Goal: Communication & Community: Participate in discussion

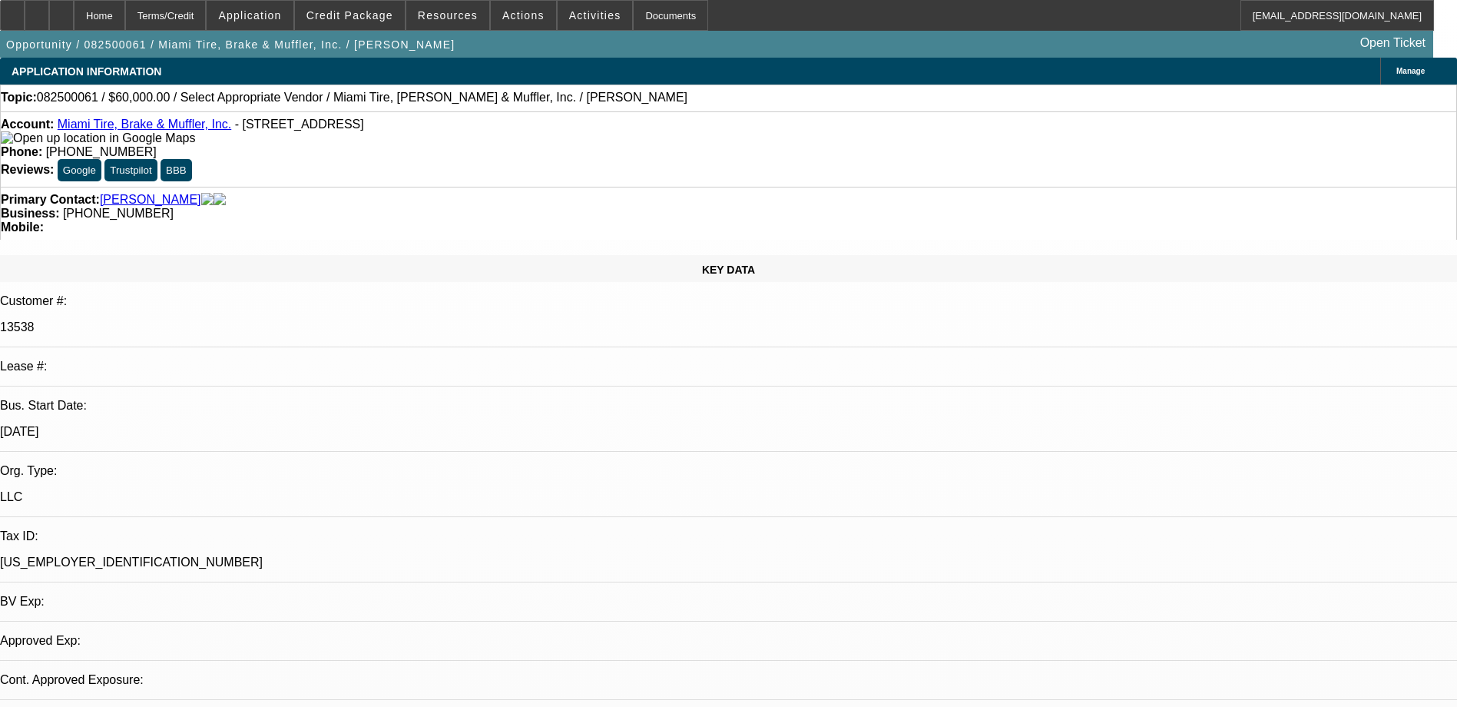
select select "0"
select select "2"
select select "0.1"
select select "1"
select select "2"
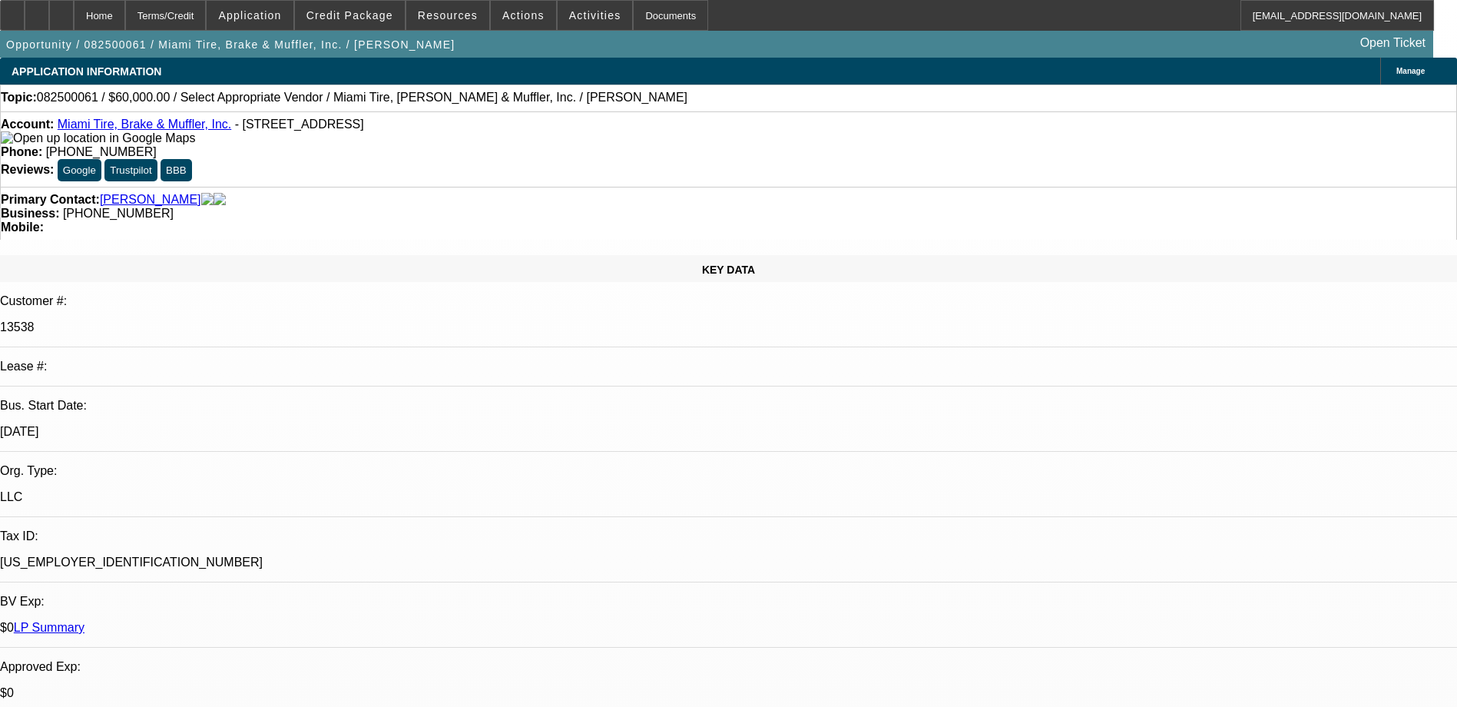
select select "4"
drag, startPoint x: 714, startPoint y: 91, endPoint x: 721, endPoint y: 101, distance: 12.8
click at [717, 98] on div "Topic: 082500061 / $60,000.00 / Select Appropriate Vendor / Miami Tire, Brake &…" at bounding box center [729, 98] width 1456 height 14
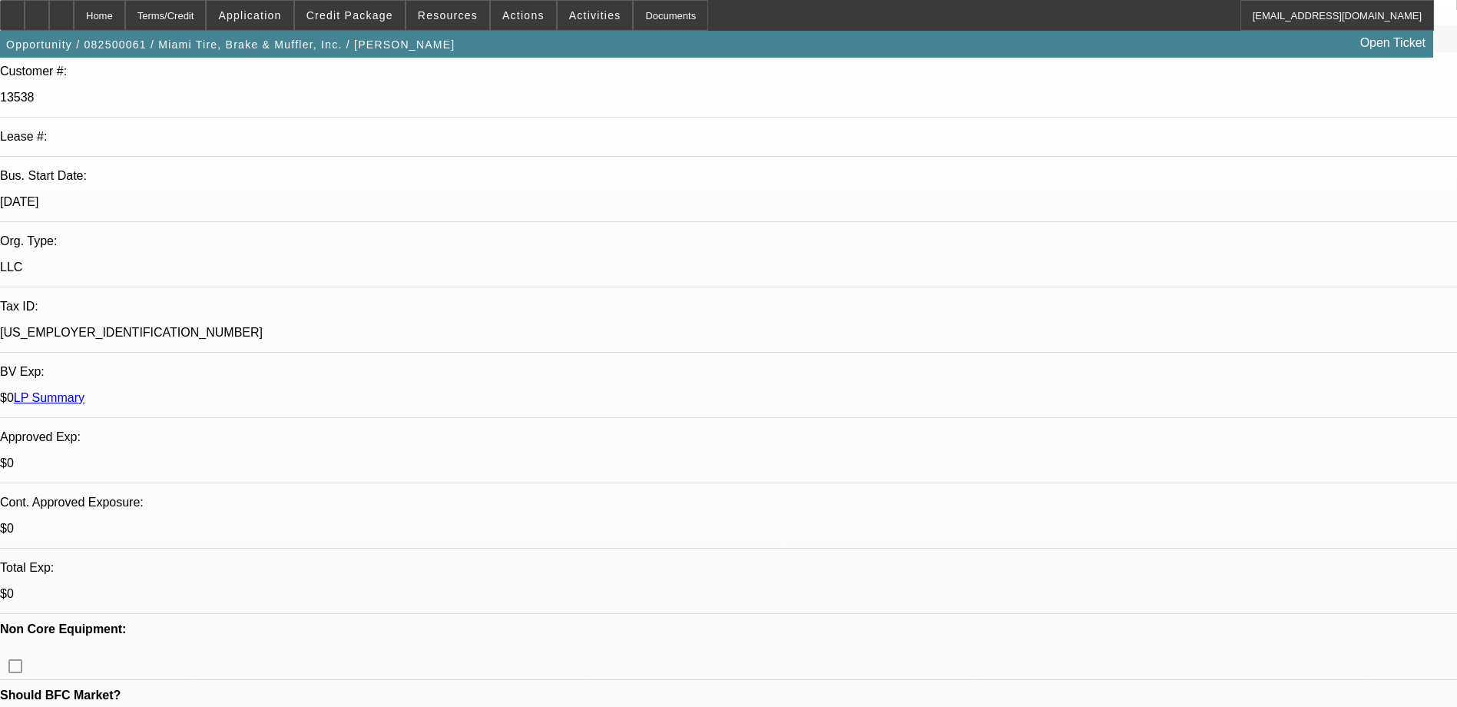
scroll to position [230, 0]
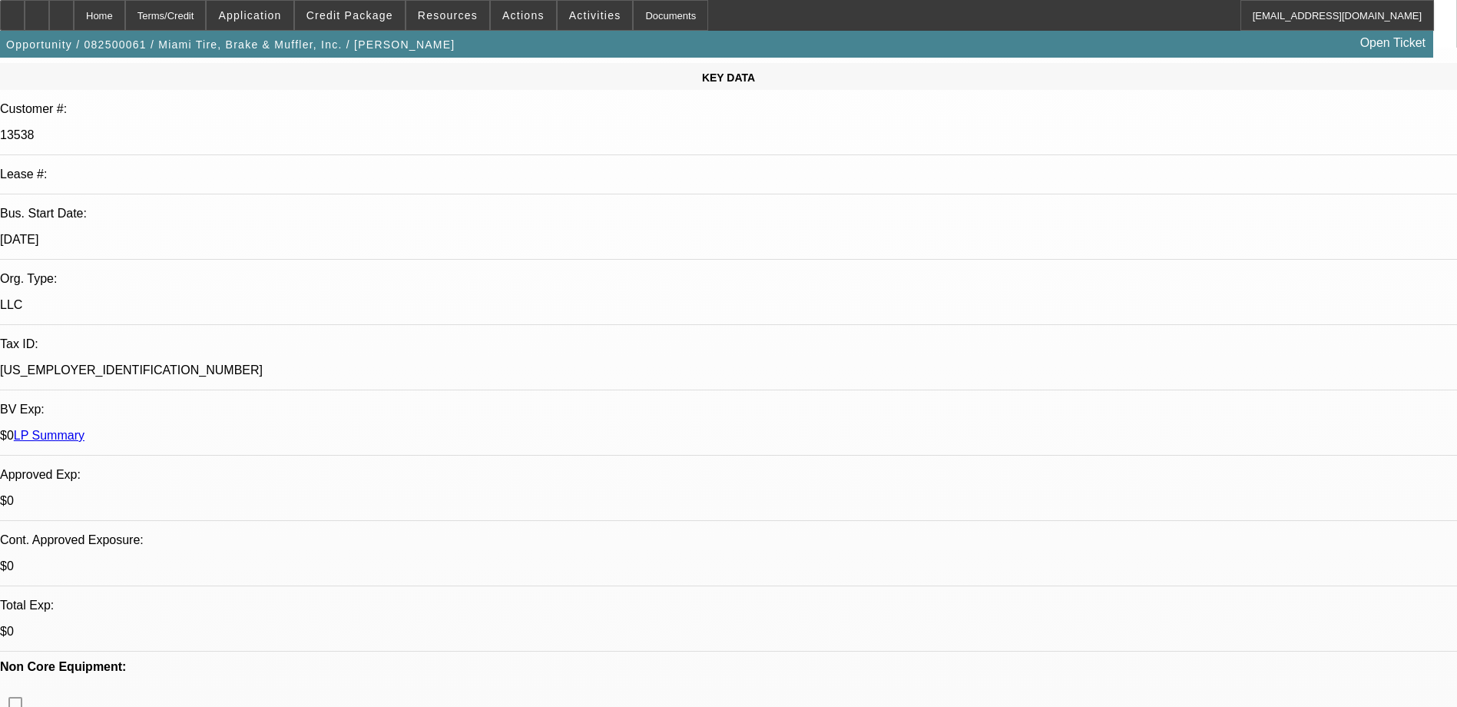
scroll to position [0, 0]
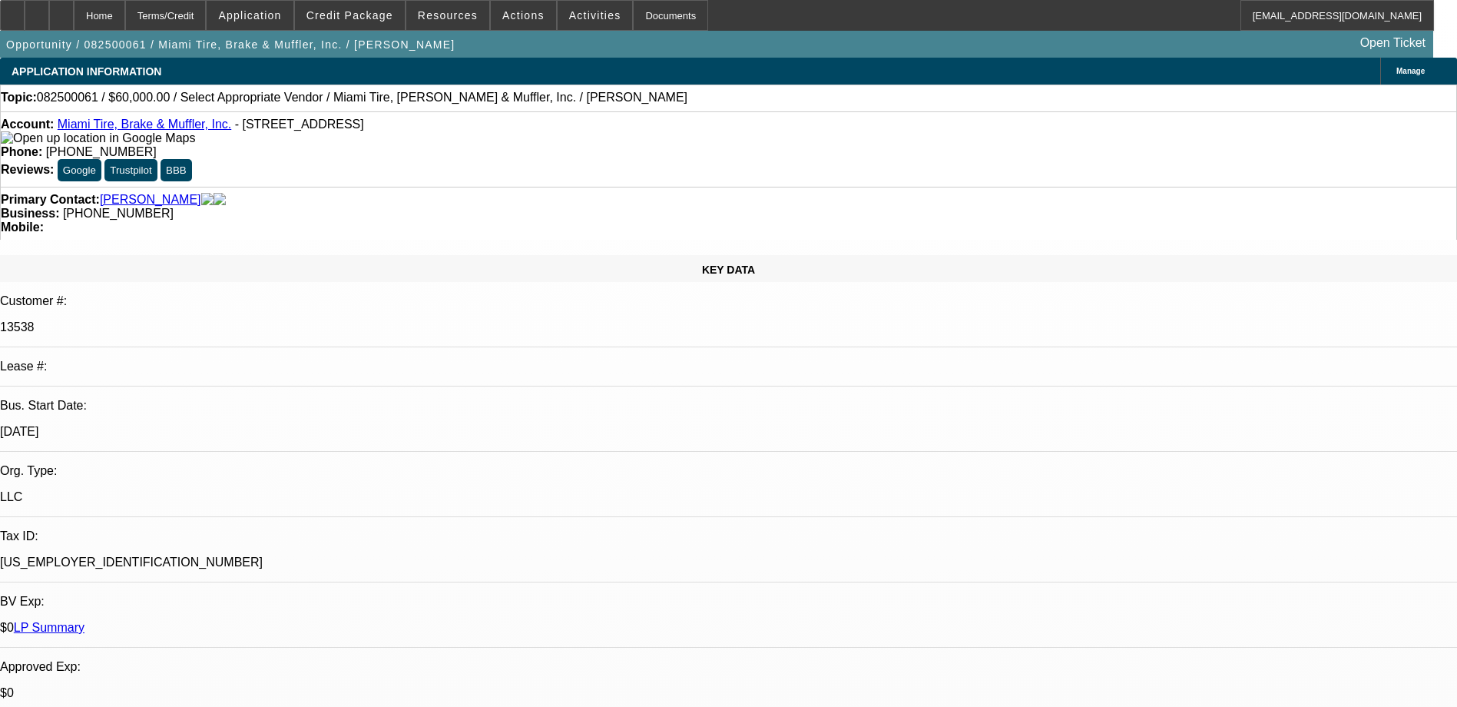
click at [157, 123] on link "Miami Tire, Brake & Muffler, Inc." at bounding box center [145, 124] width 174 height 13
type textarea "c"
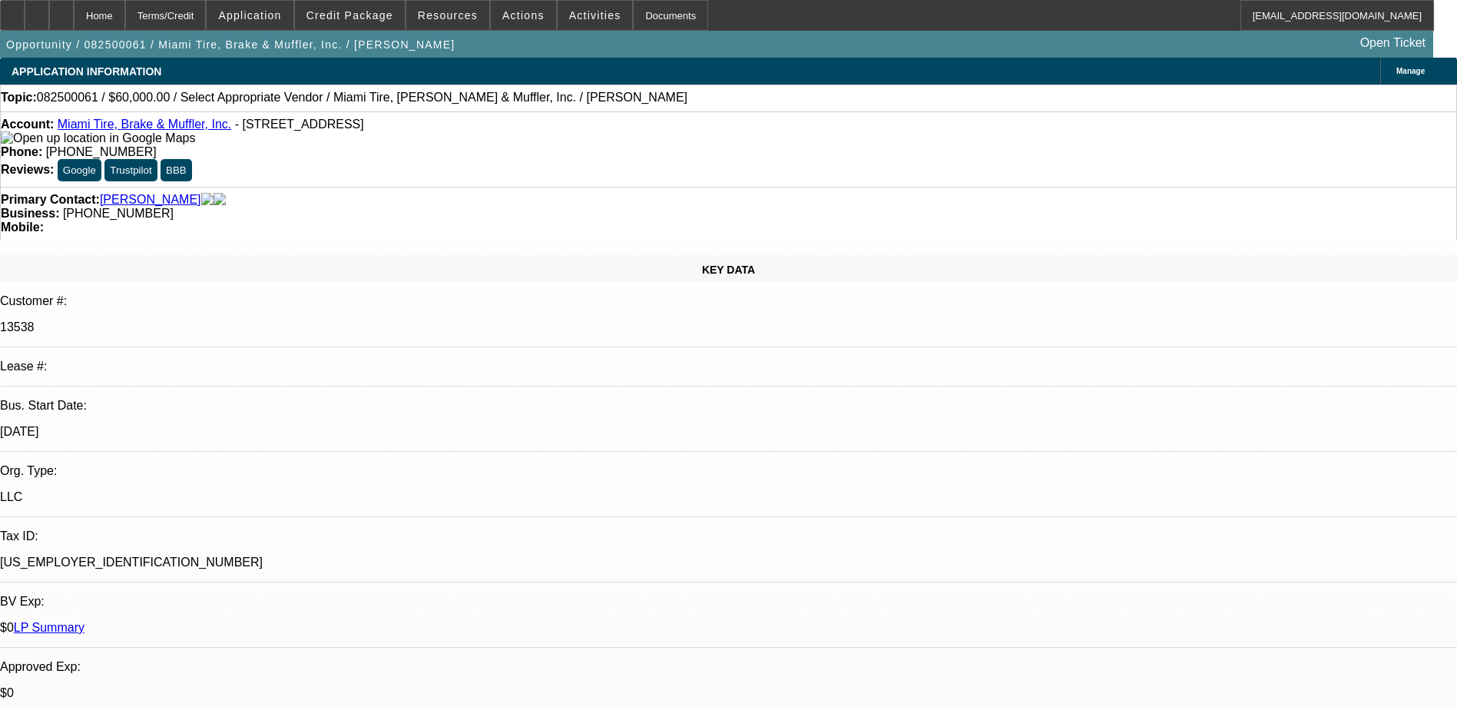
type textarea "c"
drag, startPoint x: 1152, startPoint y: 295, endPoint x: 1160, endPoint y: 287, distance: 11.4
drag, startPoint x: 1020, startPoint y: 297, endPoint x: 1029, endPoint y: 300, distance: 9.0
type textarea "wats a bigger semi truck to transport veichles"
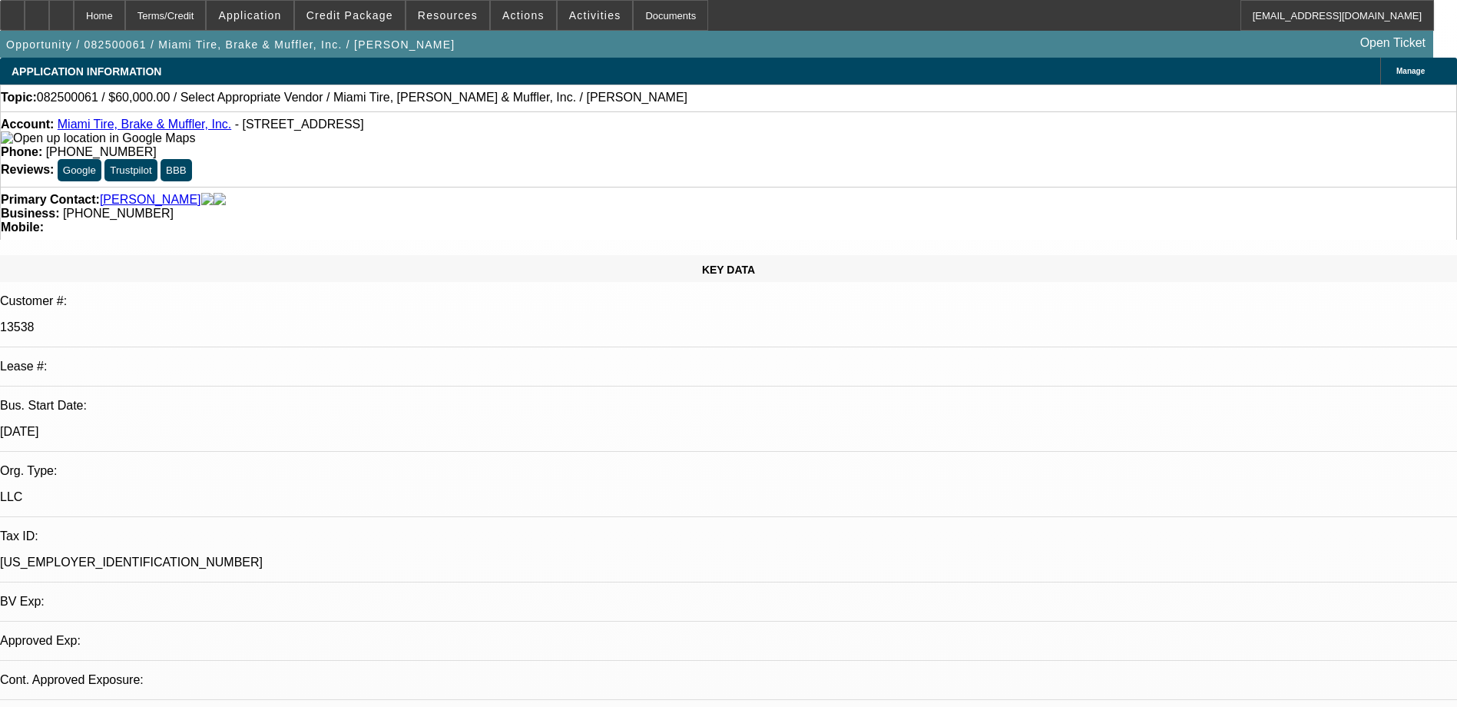
select select "0"
select select "2"
select select "0.1"
select select "1"
select select "2"
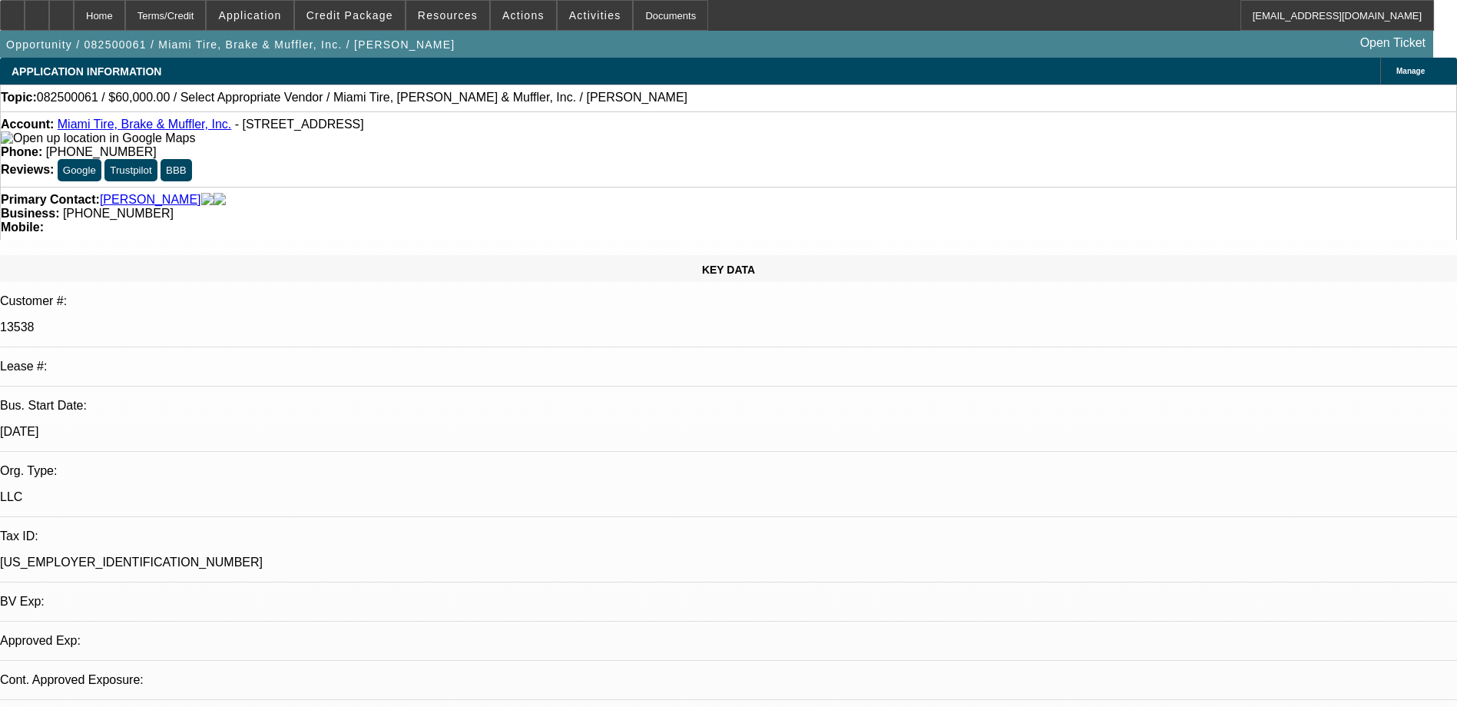
select select "4"
click at [480, 134] on div "Account: Miami Tire, Brake & Muffler, Inc. - [STREET_ADDRESS]" at bounding box center [729, 132] width 1456 height 28
click at [446, 144] on div "Account: Miami Tire, Brake & Muffler, Inc. - [STREET_ADDRESS]" at bounding box center [729, 132] width 1456 height 28
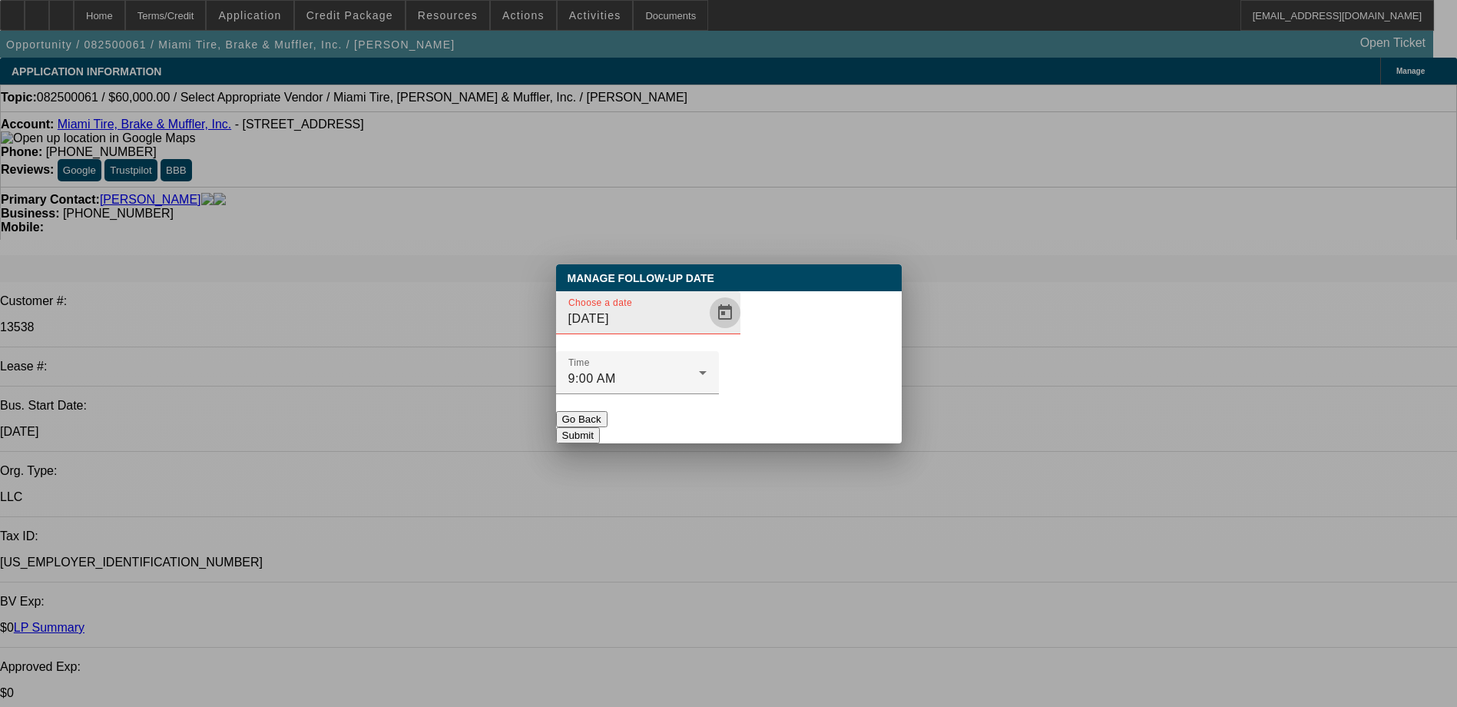
click at [707, 331] on span "Open calendar" at bounding box center [725, 312] width 37 height 37
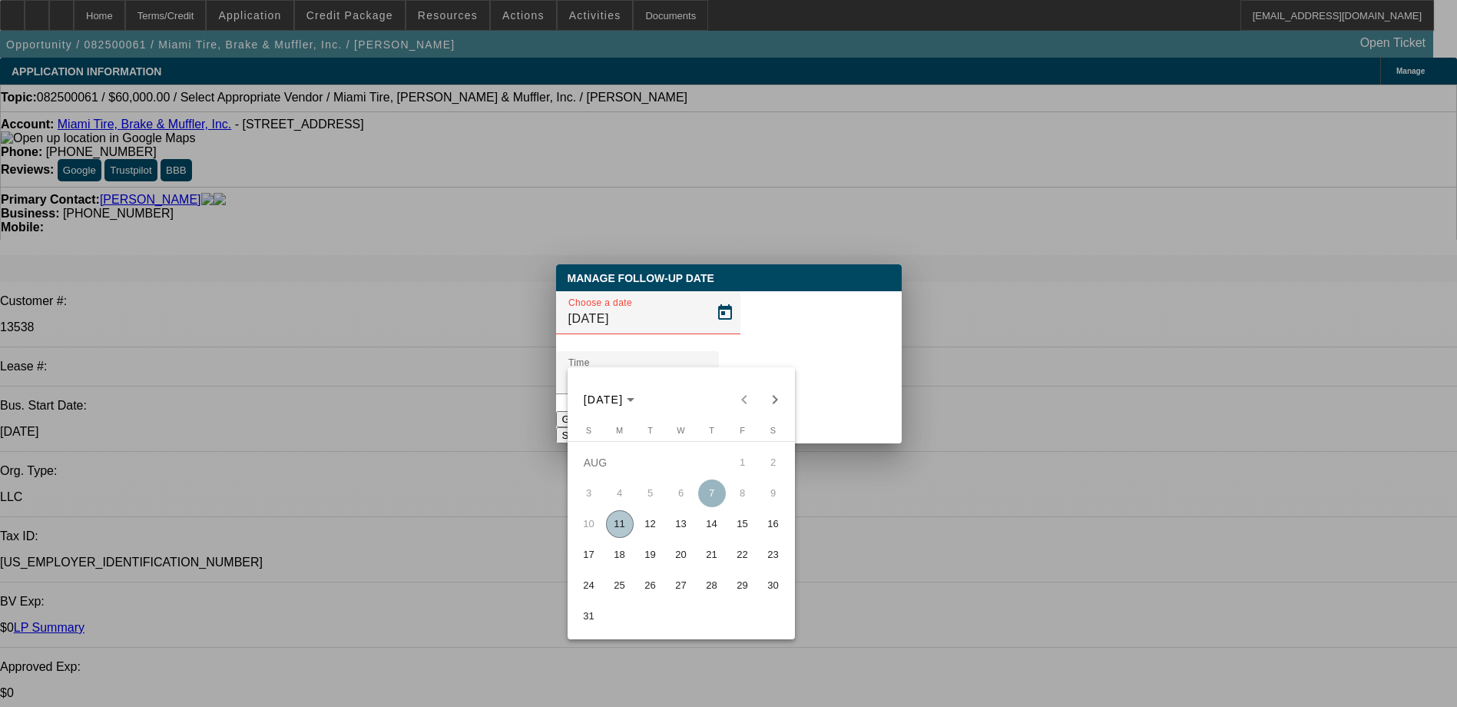
click at [621, 529] on span "11" at bounding box center [620, 524] width 28 height 28
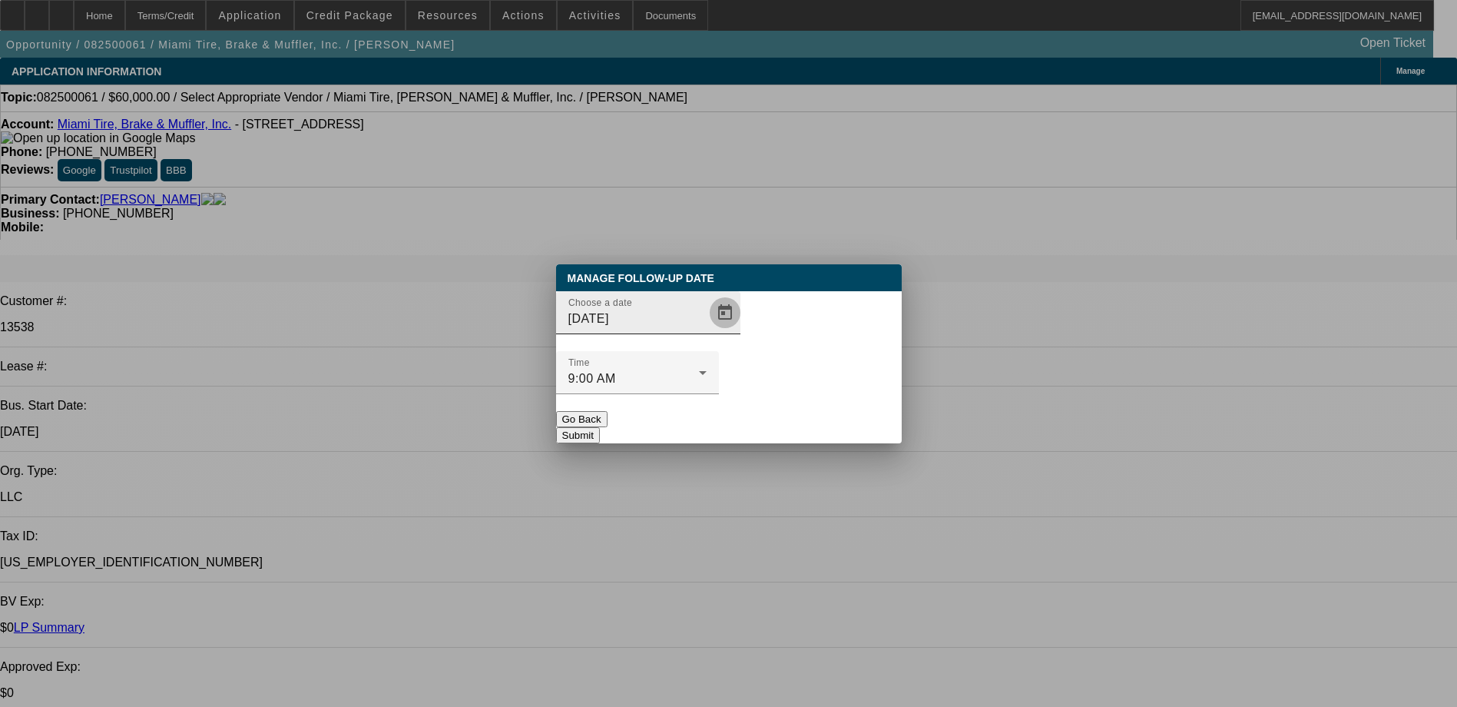
click at [707, 331] on span "Open calendar" at bounding box center [725, 312] width 37 height 37
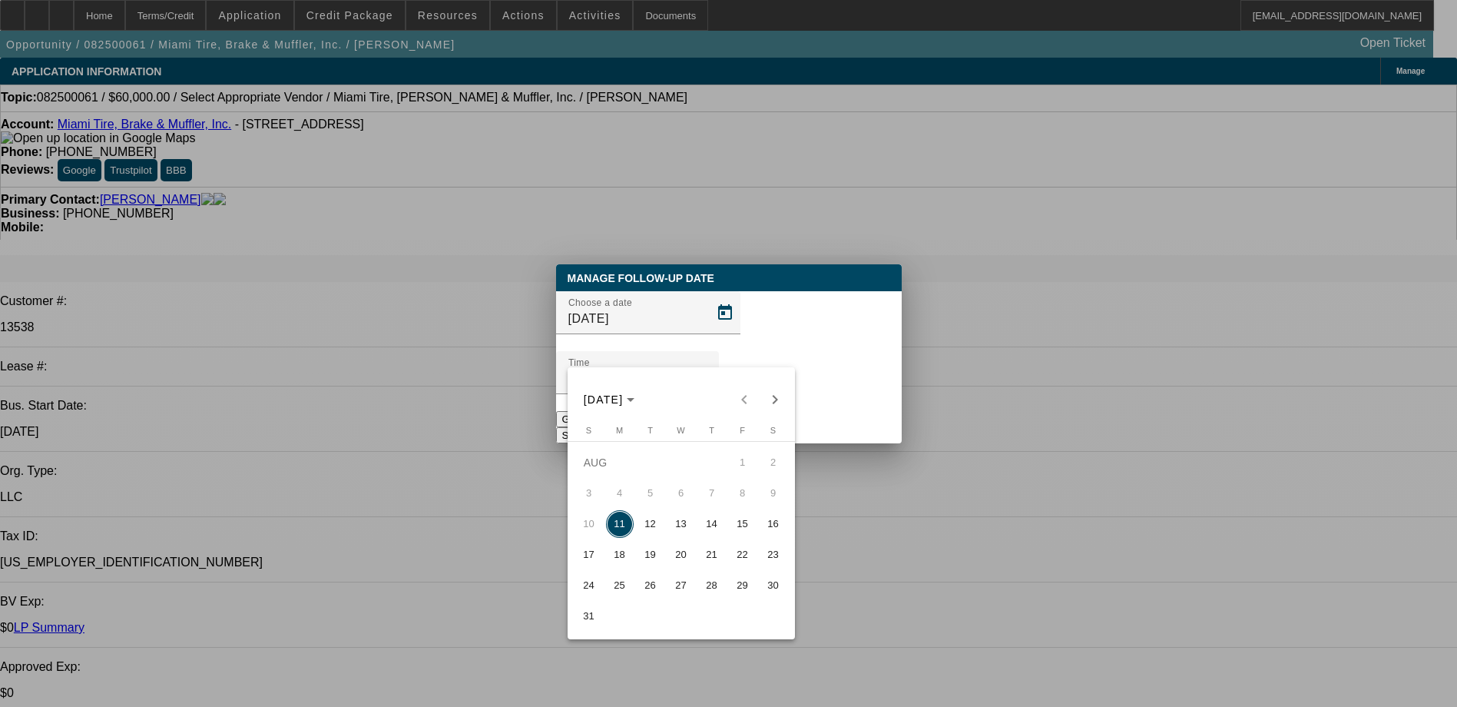
click at [649, 527] on span "12" at bounding box center [651, 524] width 28 height 28
type input "[DATE]"
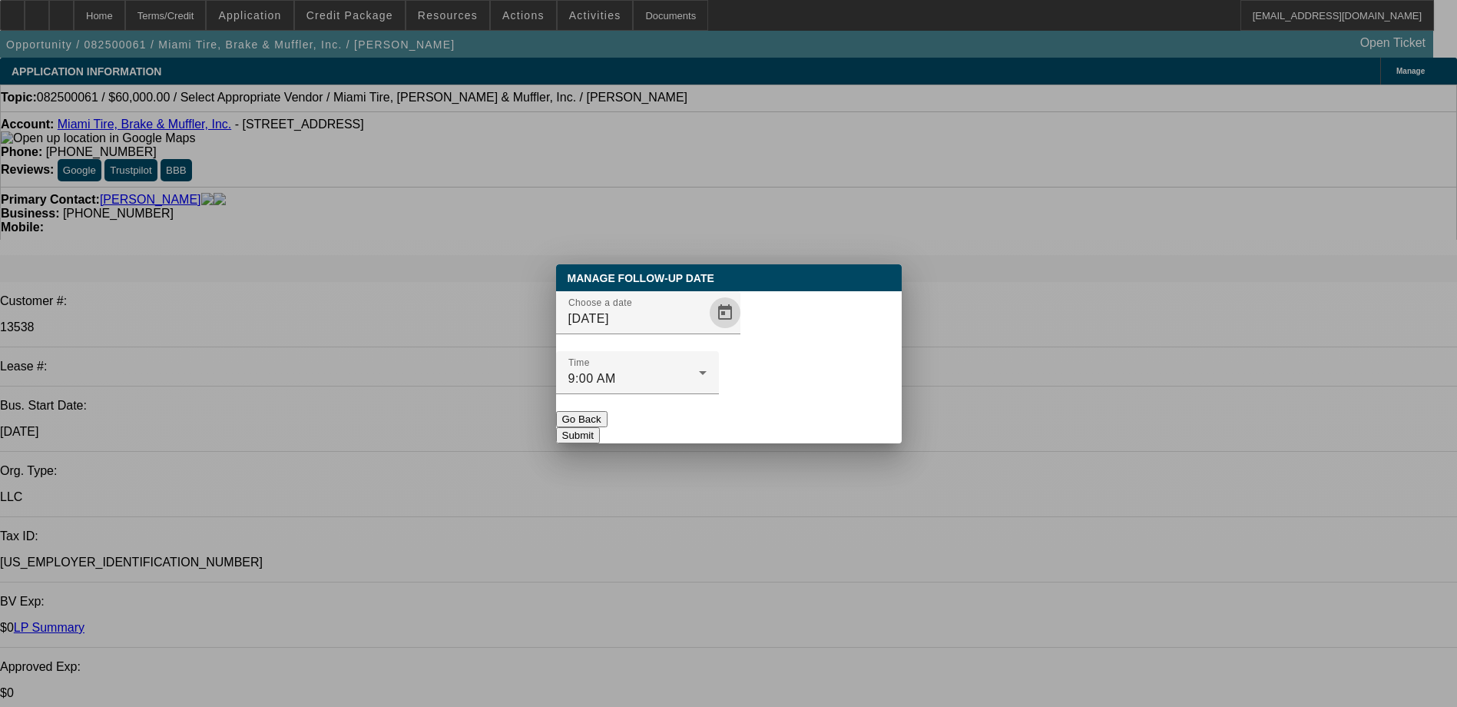
click at [600, 427] on button "Submit" at bounding box center [578, 435] width 44 height 16
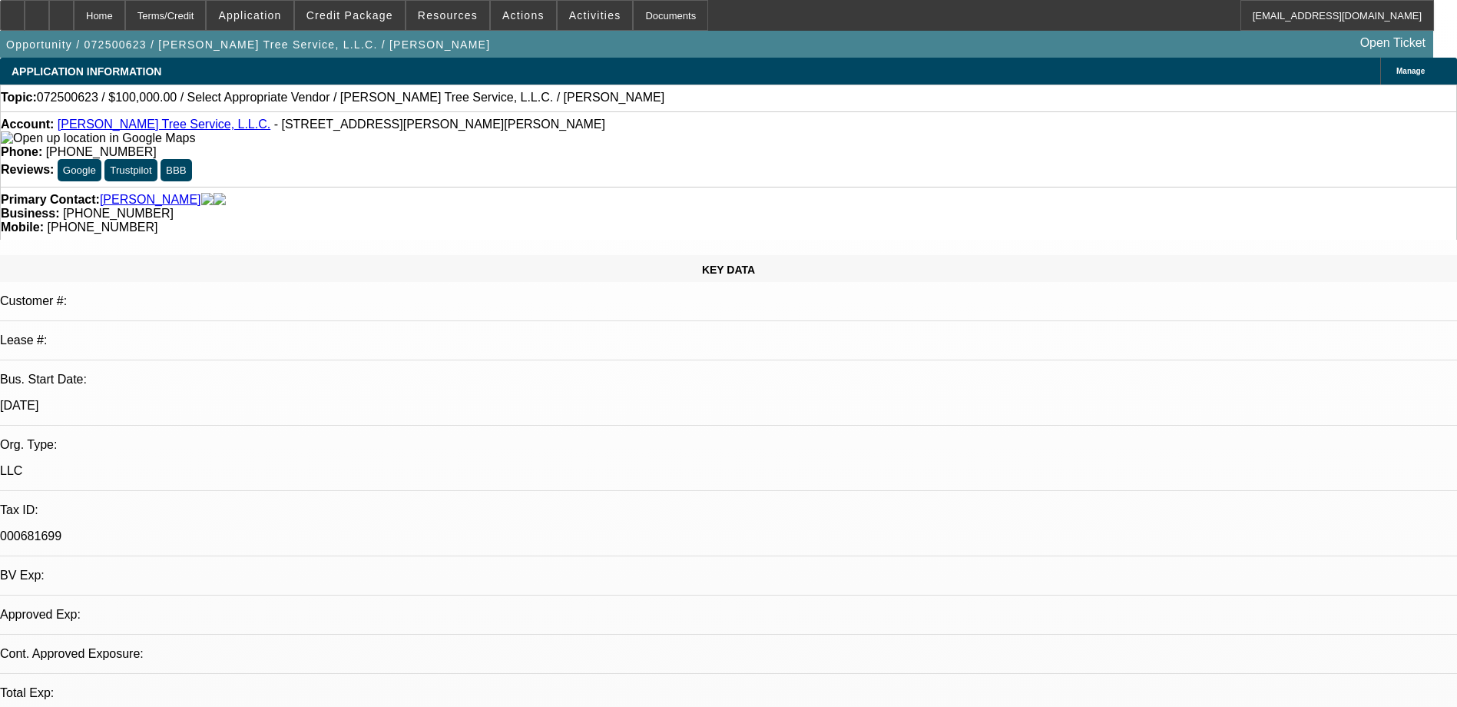
select select "0"
select select "2"
select select "0.1"
select select "4"
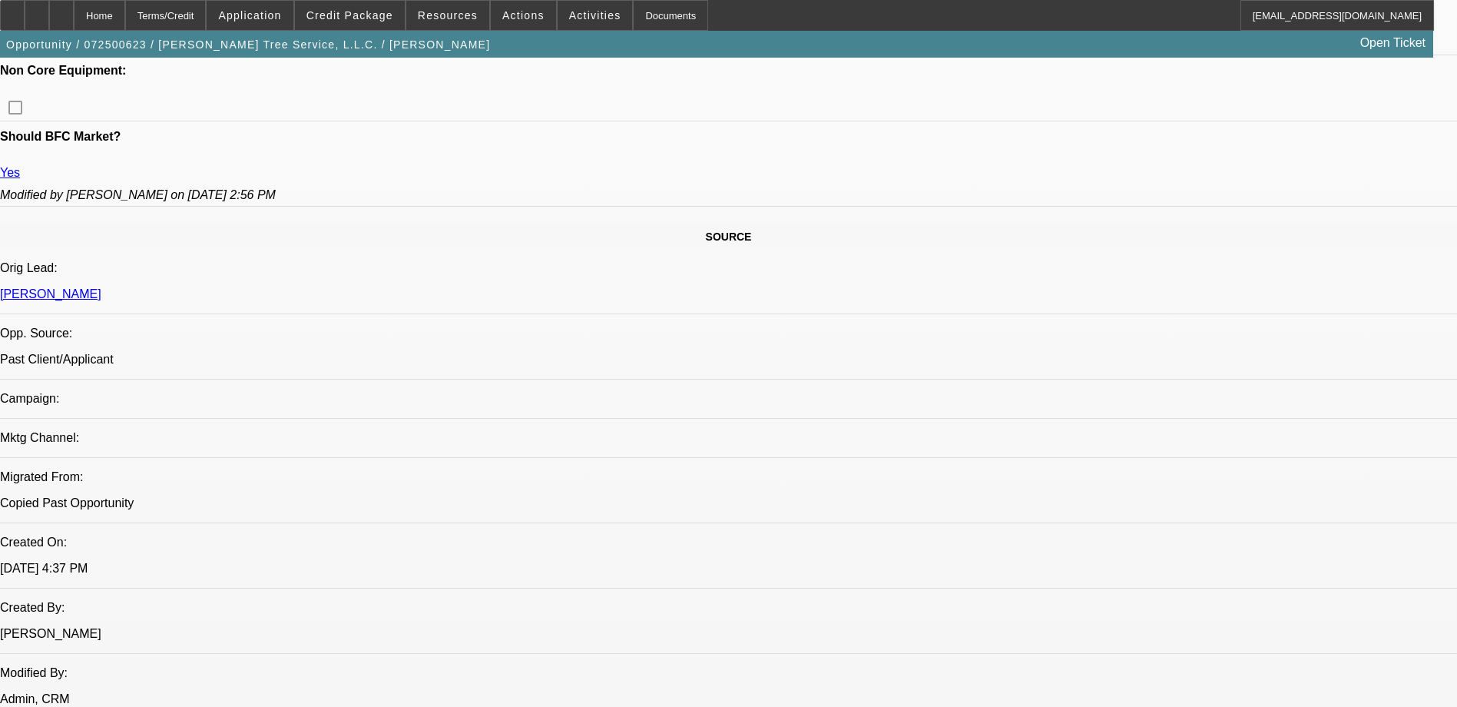
scroll to position [615, 0]
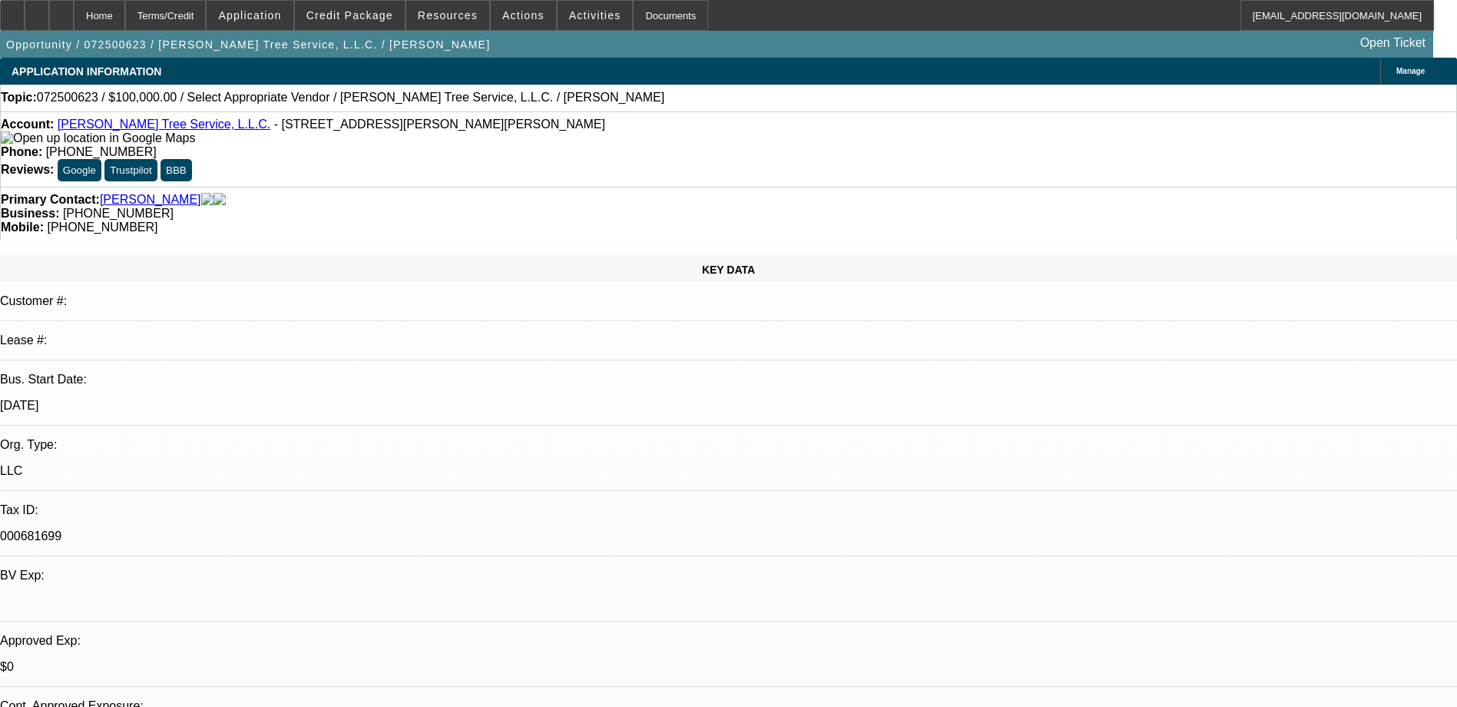
scroll to position [154, 0]
click at [130, 130] on link "Jarvis Tree Service, L.L.C." at bounding box center [164, 124] width 213 height 13
